Goal: Task Accomplishment & Management: Complete application form

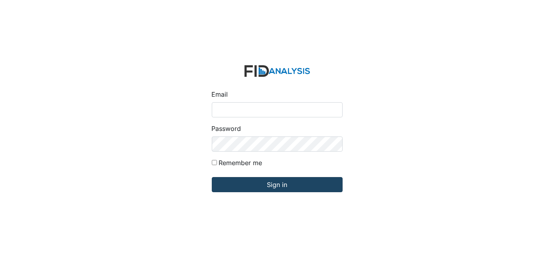
type input "[EMAIL_ADDRESS][DOMAIN_NAME]"
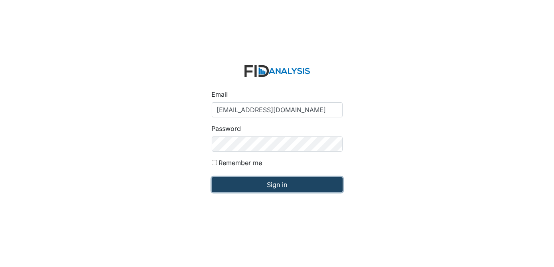
click at [292, 190] on input "Sign in" at bounding box center [277, 184] width 131 height 15
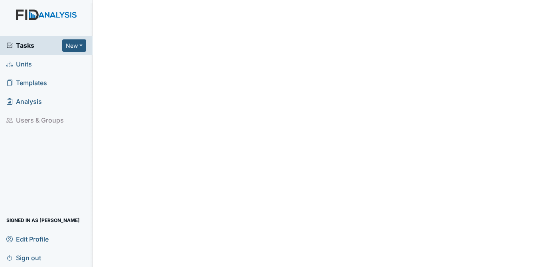
click at [214, 0] on html "Tasks New Form Inspection Document Bundle Units Templates Analysis Users & Grou…" at bounding box center [277, 0] width 554 height 0
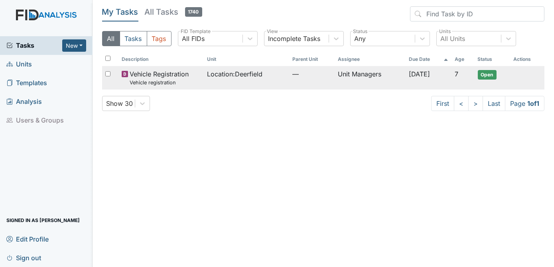
click at [486, 73] on span "Open" at bounding box center [487, 75] width 19 height 10
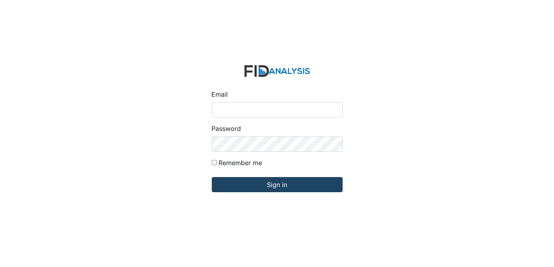
type input "[EMAIL_ADDRESS][DOMAIN_NAME]"
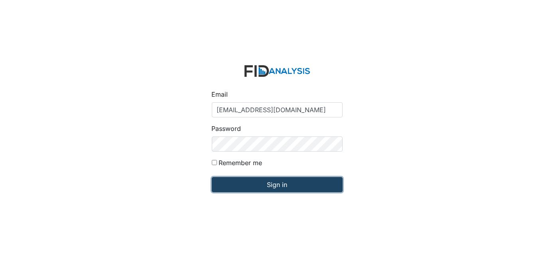
click at [245, 186] on input "Sign in" at bounding box center [277, 184] width 131 height 15
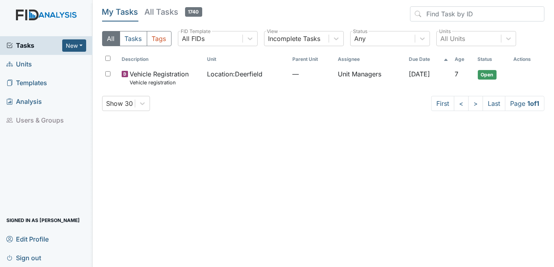
click at [29, 61] on span "Units" at bounding box center [19, 64] width 26 height 12
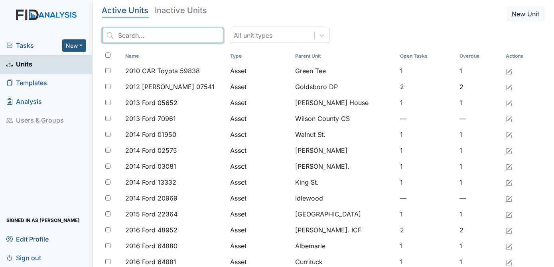
click at [135, 37] on input "search" at bounding box center [162, 35] width 121 height 15
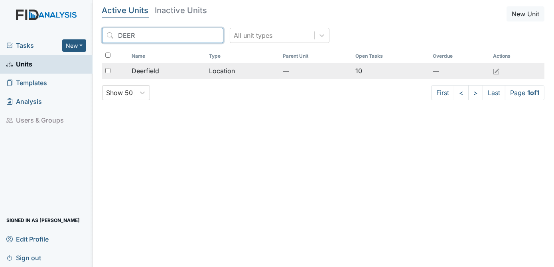
type input "DEER"
click at [106, 69] on input "checkbox" at bounding box center [107, 70] width 5 height 5
checkbox input "true"
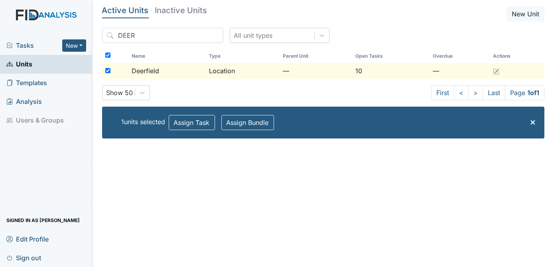
checkbox input "true"
click at [193, 124] on button "Assign Task" at bounding box center [192, 122] width 46 height 15
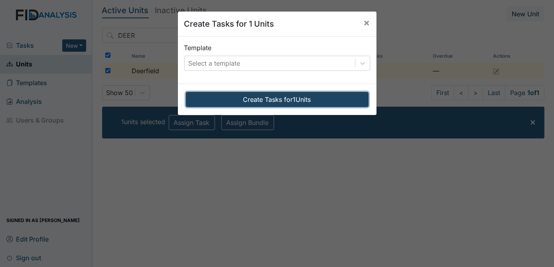
click at [241, 98] on button "Create Tasks for 1 Units" at bounding box center [277, 99] width 183 height 15
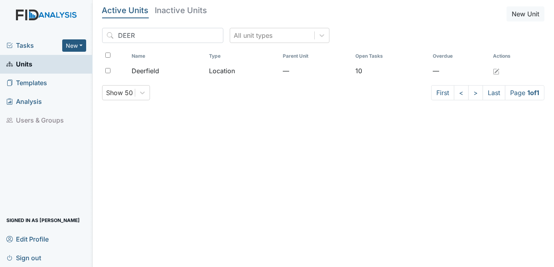
click at [33, 47] on span "Tasks" at bounding box center [34, 46] width 56 height 10
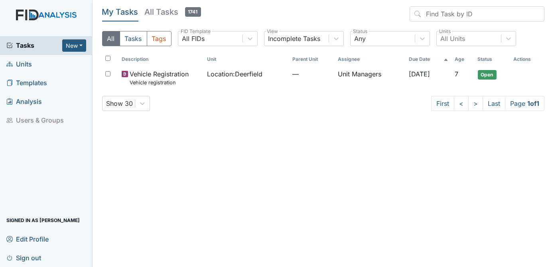
click at [24, 66] on span "Units" at bounding box center [19, 64] width 26 height 12
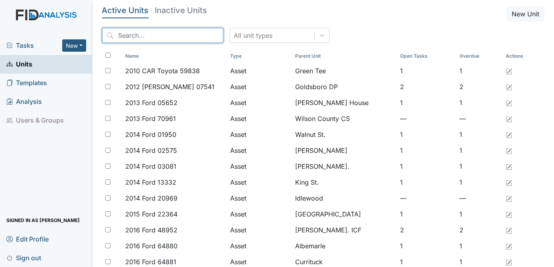
click at [135, 40] on input "search" at bounding box center [162, 35] width 121 height 15
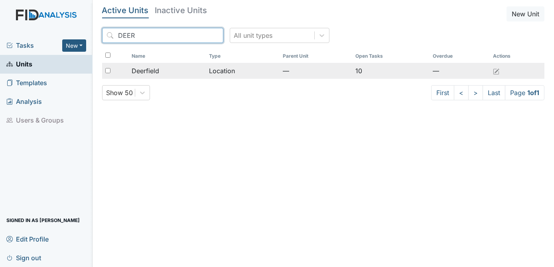
type input "DEER"
click at [108, 69] on input "checkbox" at bounding box center [107, 70] width 5 height 5
checkbox input "true"
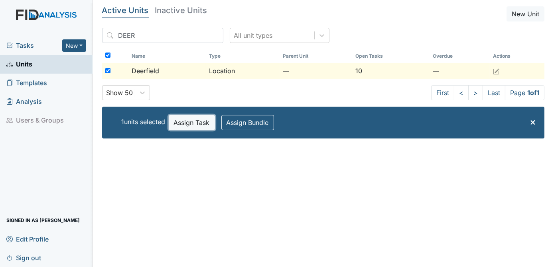
click at [205, 120] on button "Assign Task" at bounding box center [192, 122] width 46 height 15
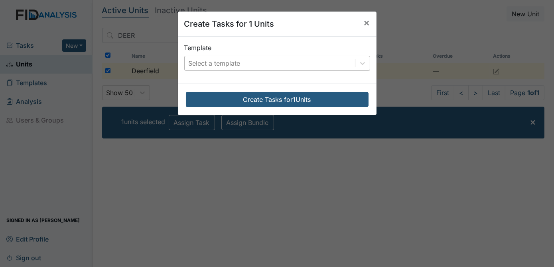
click at [216, 63] on div "Select a template" at bounding box center [215, 64] width 52 height 10
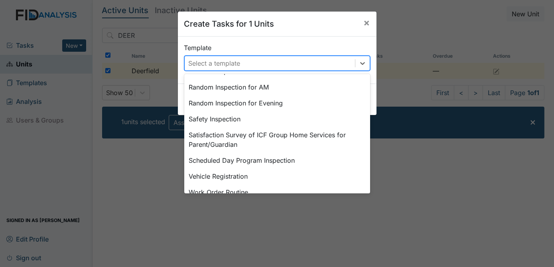
scroll to position [418, 0]
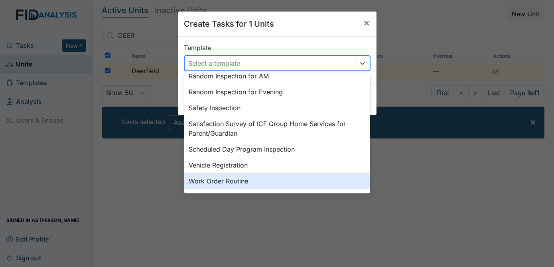
click at [225, 182] on div "Work Order Routine" at bounding box center [277, 181] width 186 height 16
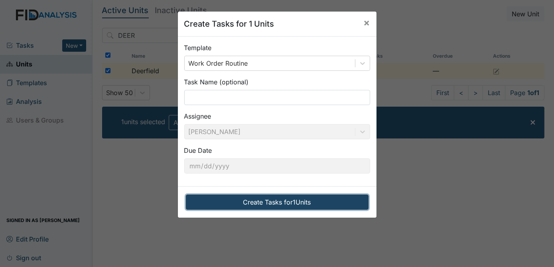
click at [263, 208] on button "Create Tasks for 1 Units" at bounding box center [277, 202] width 183 height 15
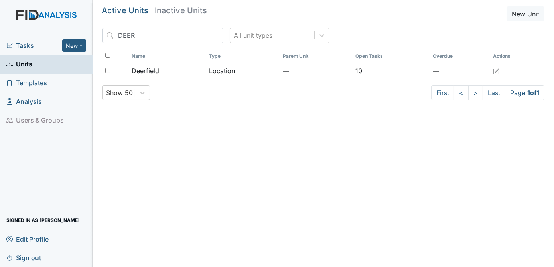
click at [24, 46] on span "Tasks" at bounding box center [34, 46] width 56 height 10
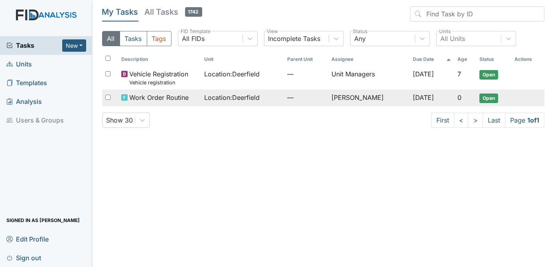
click at [484, 99] on span "Open" at bounding box center [488, 99] width 19 height 10
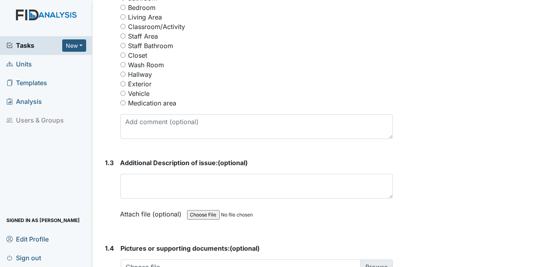
scroll to position [391, 0]
click at [124, 65] on input "Wash Room" at bounding box center [122, 63] width 5 height 5
radio input "true"
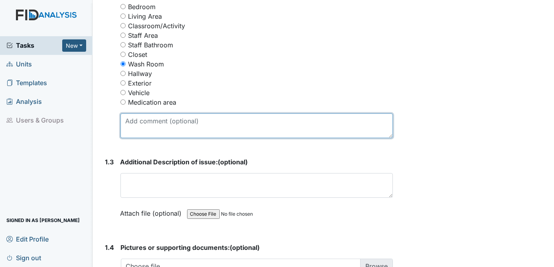
click at [138, 128] on textarea at bounding box center [256, 126] width 273 height 25
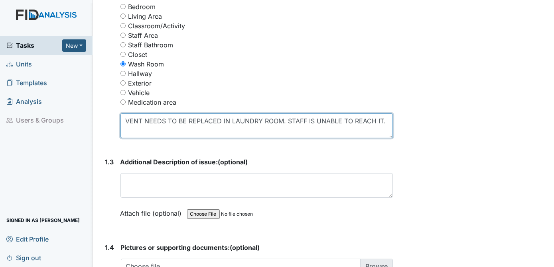
click at [222, 120] on textarea "VENT NEEDS TO BE REPLACED IN LAUNDRY ROOM. STAFF IS UNABLE TO REACH IT." at bounding box center [256, 126] width 273 height 25
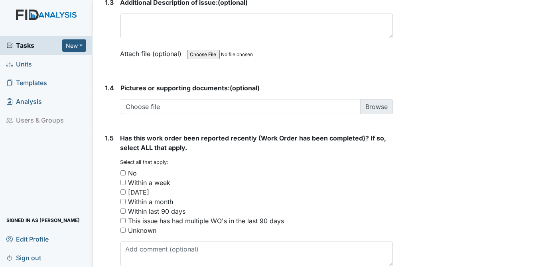
scroll to position [557, 0]
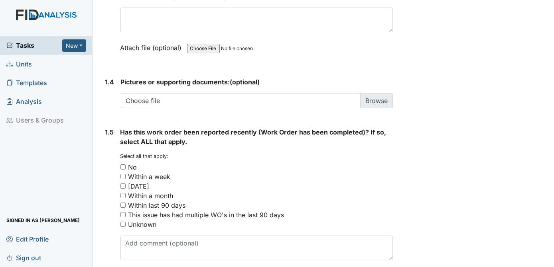
type textarea "VENT NEEDS TO BE REPLACED OR CLEANED IN LAUNDRY ROOM. STAFF IS UNABLE TO REACH …"
click at [122, 165] on input "No" at bounding box center [122, 167] width 5 height 5
checkbox input "true"
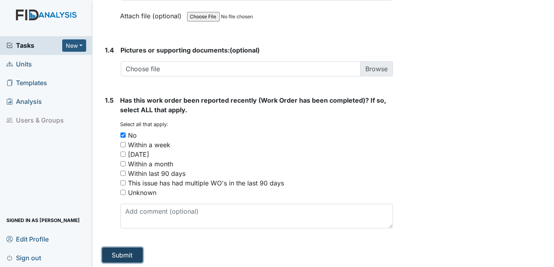
click at [114, 256] on button "Submit" at bounding box center [122, 255] width 41 height 15
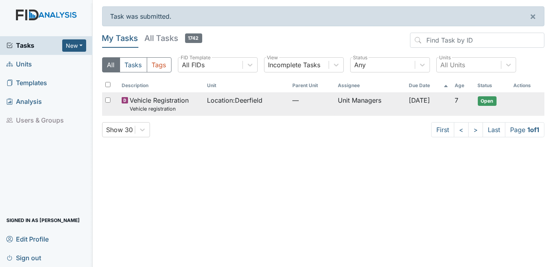
click at [486, 99] on span "Open" at bounding box center [487, 101] width 19 height 10
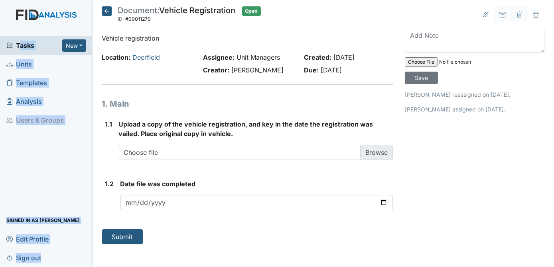
drag, startPoint x: 0, startPoint y: 49, endPoint x: 66, endPoint y: -27, distance: 100.9
click at [66, 0] on html "Tasks New Form Inspection Document Bundle Units Templates Analysis Users & Grou…" at bounding box center [277, 133] width 554 height 267
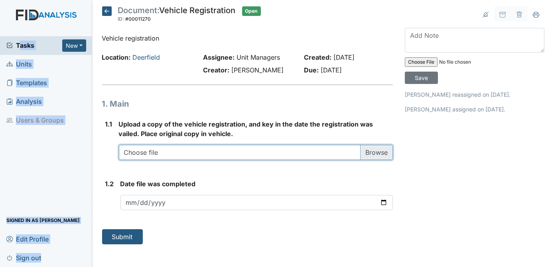
click at [160, 157] on input "file" at bounding box center [256, 152] width 274 height 15
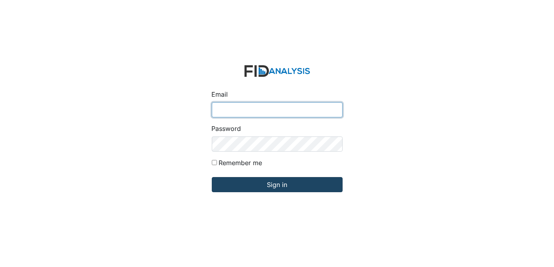
type input "[EMAIL_ADDRESS][DOMAIN_NAME]"
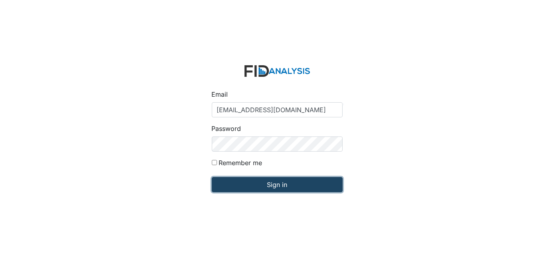
click at [288, 181] on input "Sign in" at bounding box center [277, 184] width 131 height 15
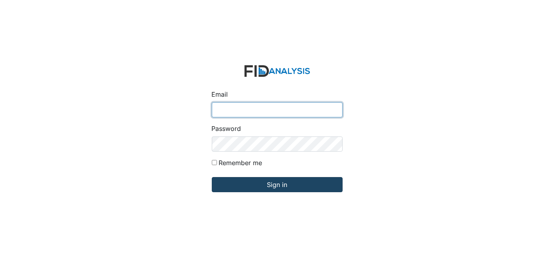
type input "[EMAIL_ADDRESS][DOMAIN_NAME]"
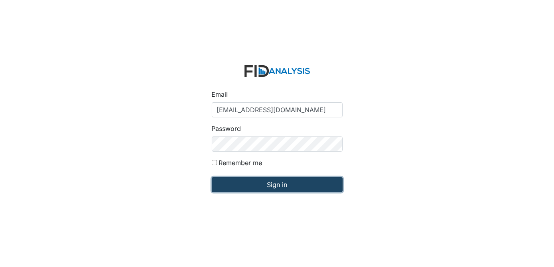
click at [270, 182] on input "Sign in" at bounding box center [277, 184] width 131 height 15
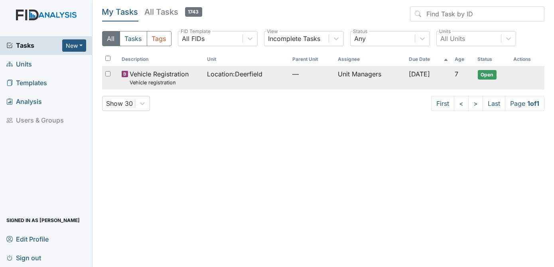
click at [488, 74] on span "Open" at bounding box center [487, 75] width 19 height 10
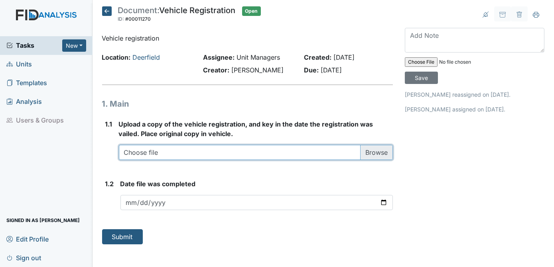
click at [153, 149] on input "file" at bounding box center [256, 152] width 274 height 15
type input "C:\fakepath\#260 REGISTRATION.pdf"
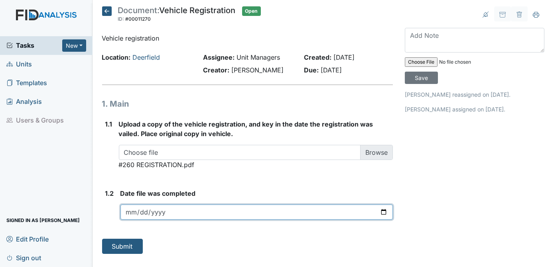
click at [131, 211] on input "date" at bounding box center [256, 212] width 273 height 15
click at [138, 212] on input "date" at bounding box center [256, 212] width 273 height 15
click at [150, 212] on input "date" at bounding box center [256, 212] width 273 height 15
type input "2025-09-19"
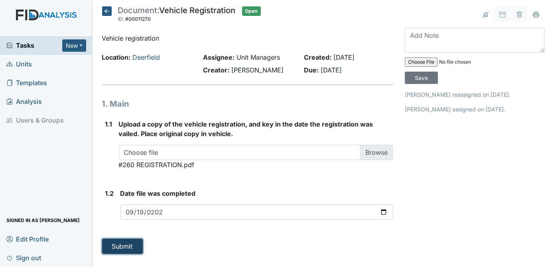
click at [126, 245] on button "Submit" at bounding box center [122, 246] width 41 height 15
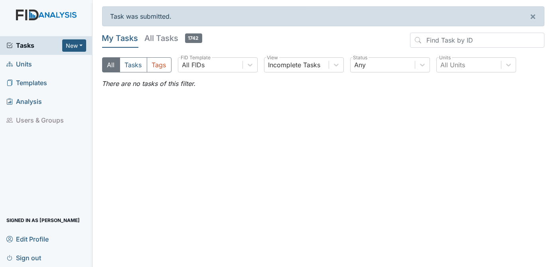
click at [24, 63] on span "Units" at bounding box center [19, 64] width 26 height 12
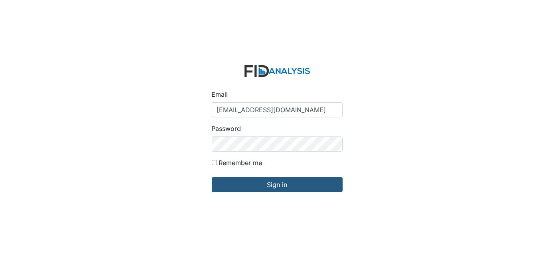
type input "[EMAIL_ADDRESS][DOMAIN_NAME]+"
